Goal: Transaction & Acquisition: Obtain resource

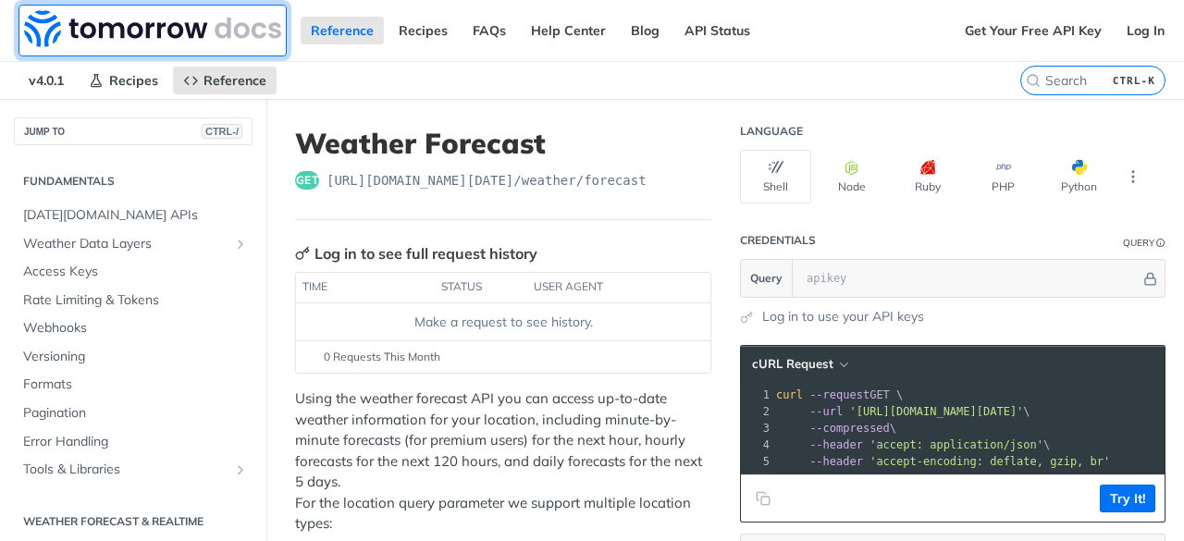
click at [128, 25] on img at bounding box center [152, 28] width 257 height 37
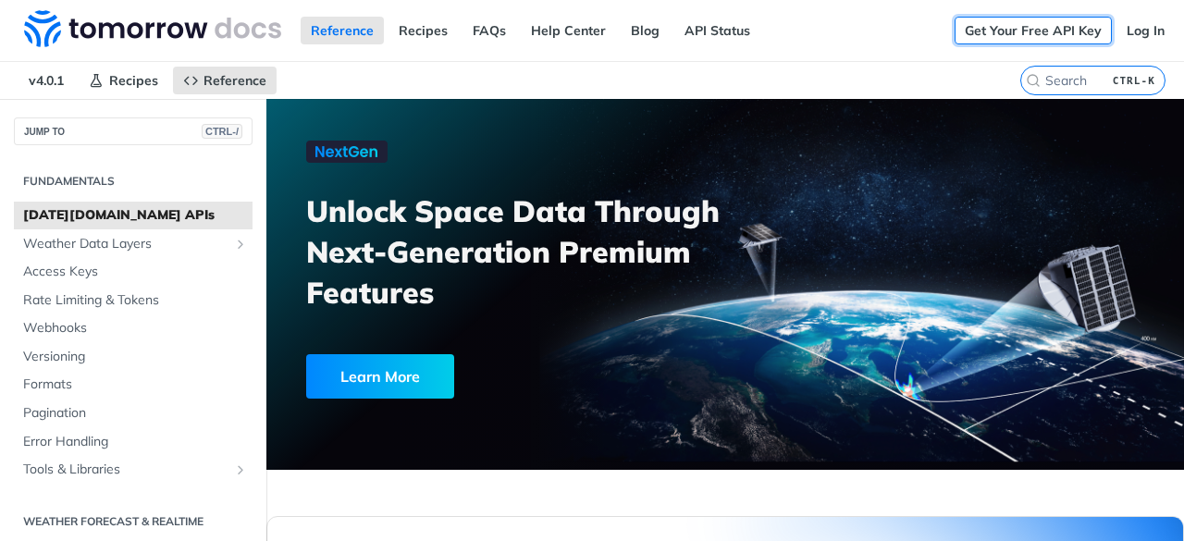
click at [1052, 34] on link "Get Your Free API Key" at bounding box center [1032, 31] width 157 height 28
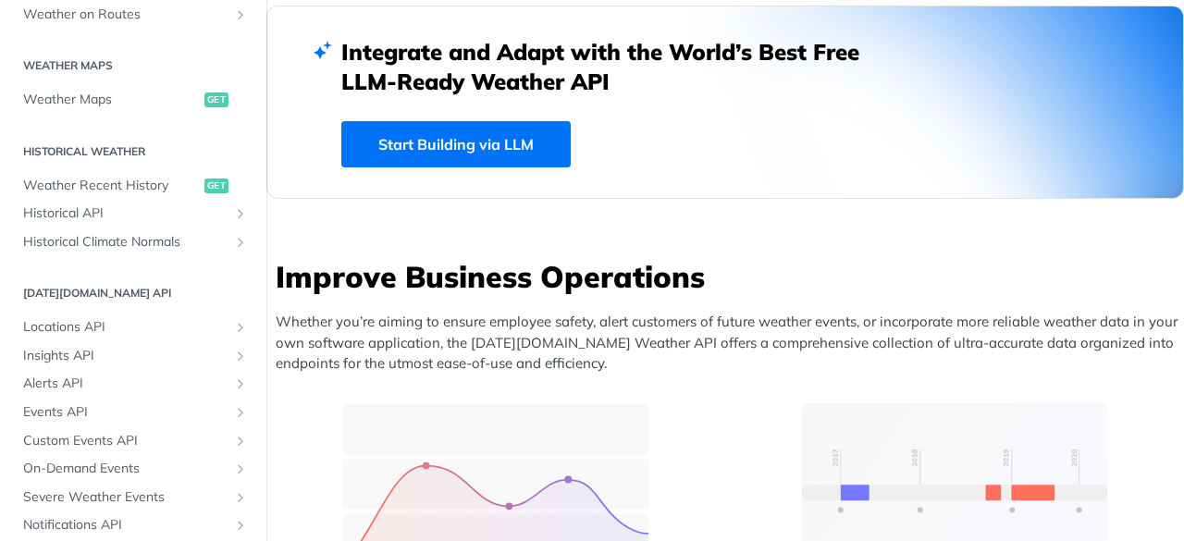
scroll to position [526, 0]
drag, startPoint x: 110, startPoint y: 289, endPoint x: 121, endPoint y: 304, distance: 18.5
click at [121, 304] on section "Tomorrow.io API Locations API List Locations get Create a Location post Retriev…" at bounding box center [133, 409] width 239 height 265
click at [233, 325] on icon "Show subpages for Locations API" at bounding box center [240, 328] width 15 height 15
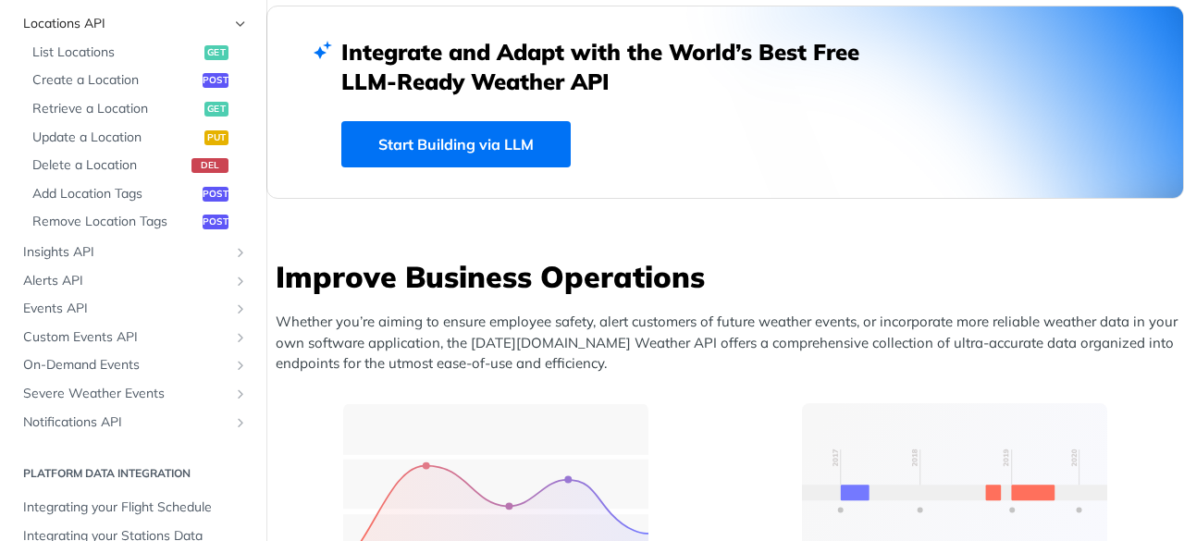
scroll to position [832, 0]
click at [233, 252] on icon "Show subpages for Insights API" at bounding box center [240, 250] width 15 height 15
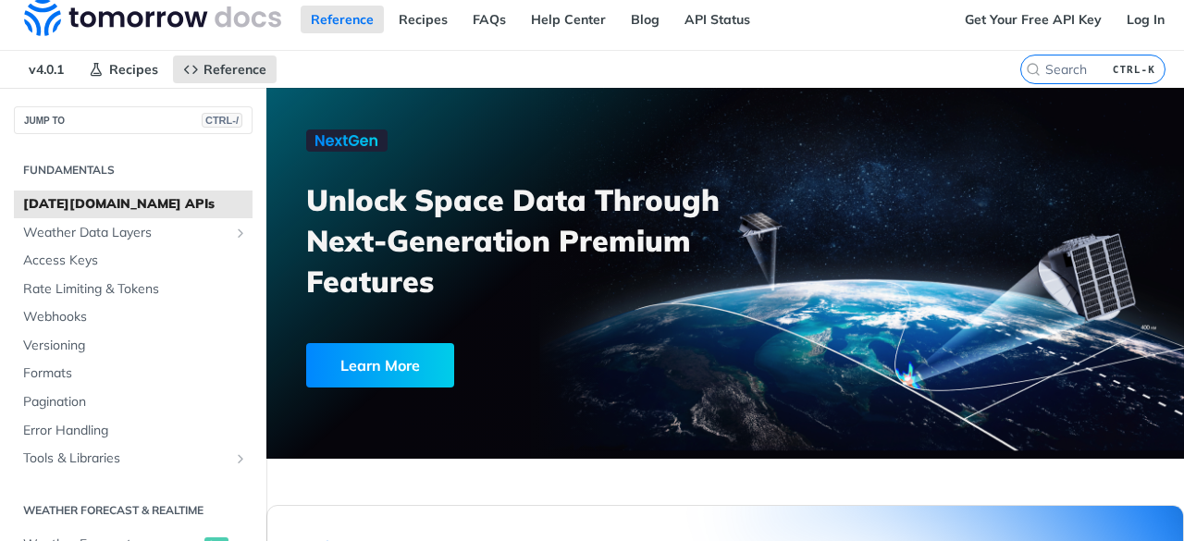
scroll to position [0, 0]
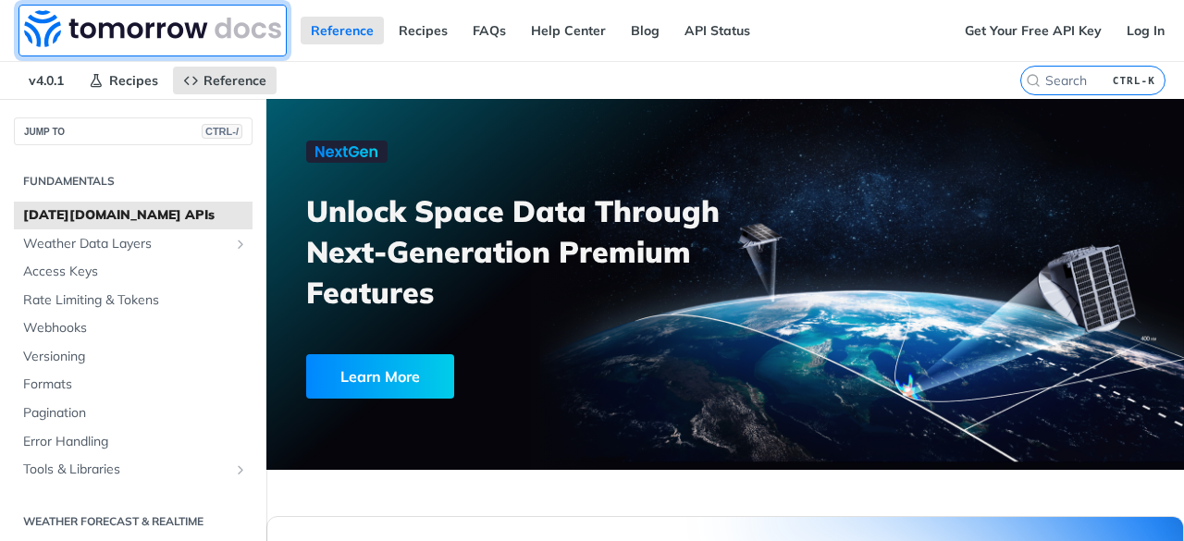
click at [55, 25] on img at bounding box center [152, 28] width 257 height 37
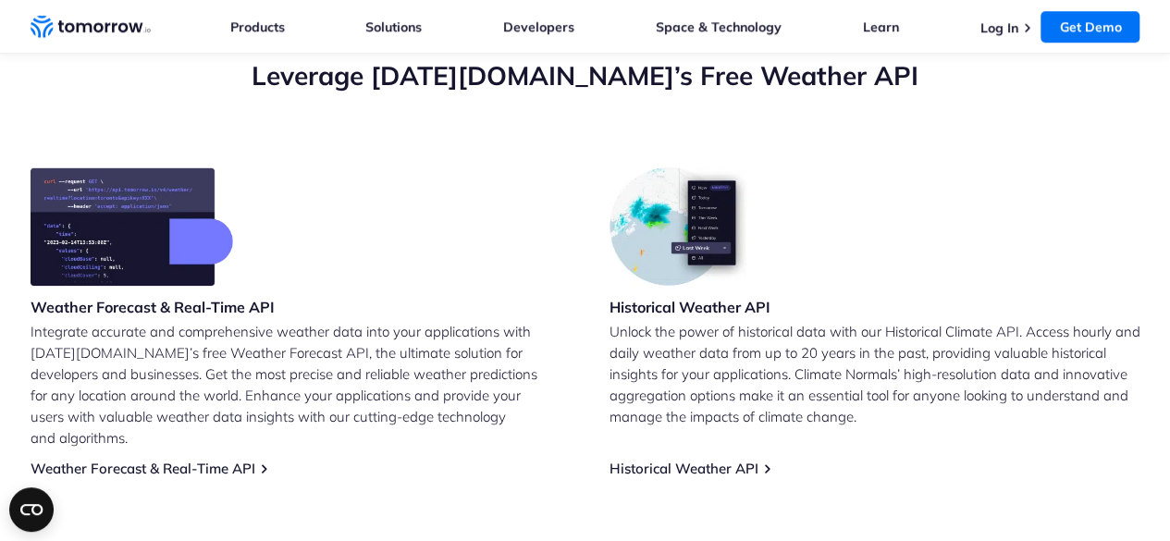
click at [941, 261] on div "Historical Weather API Unlock the power of historical data with our Historical …" at bounding box center [874, 322] width 531 height 310
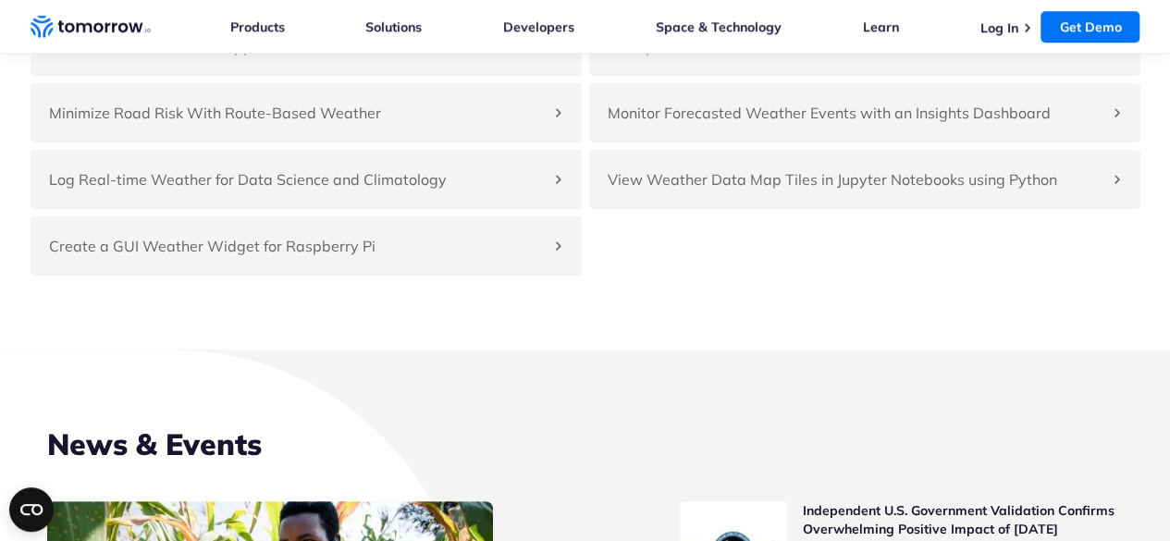
scroll to position [4245, 0]
